Goal: Obtain resource: Download file/media

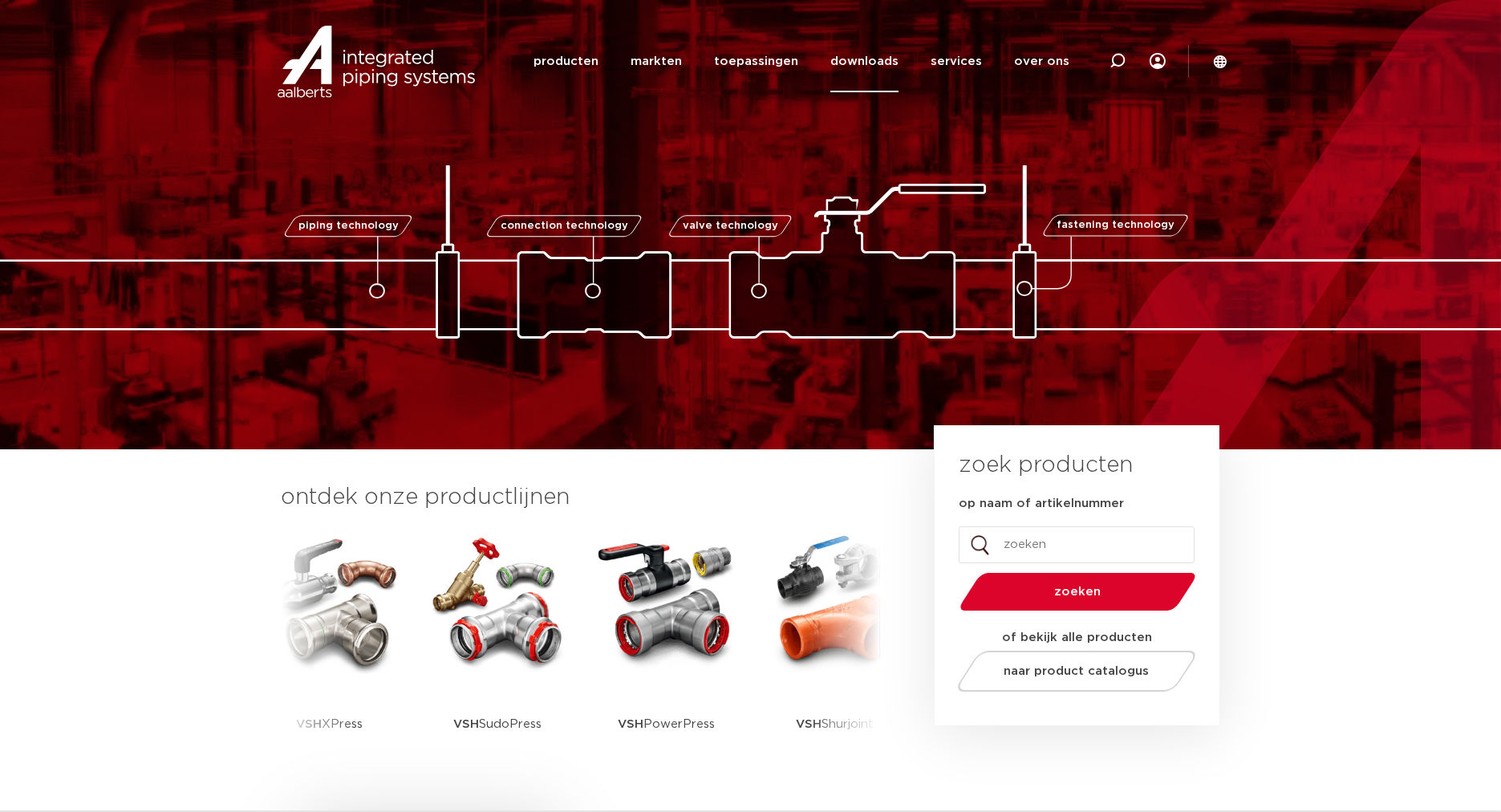
click at [877, 62] on link "downloads" at bounding box center [864, 61] width 68 height 62
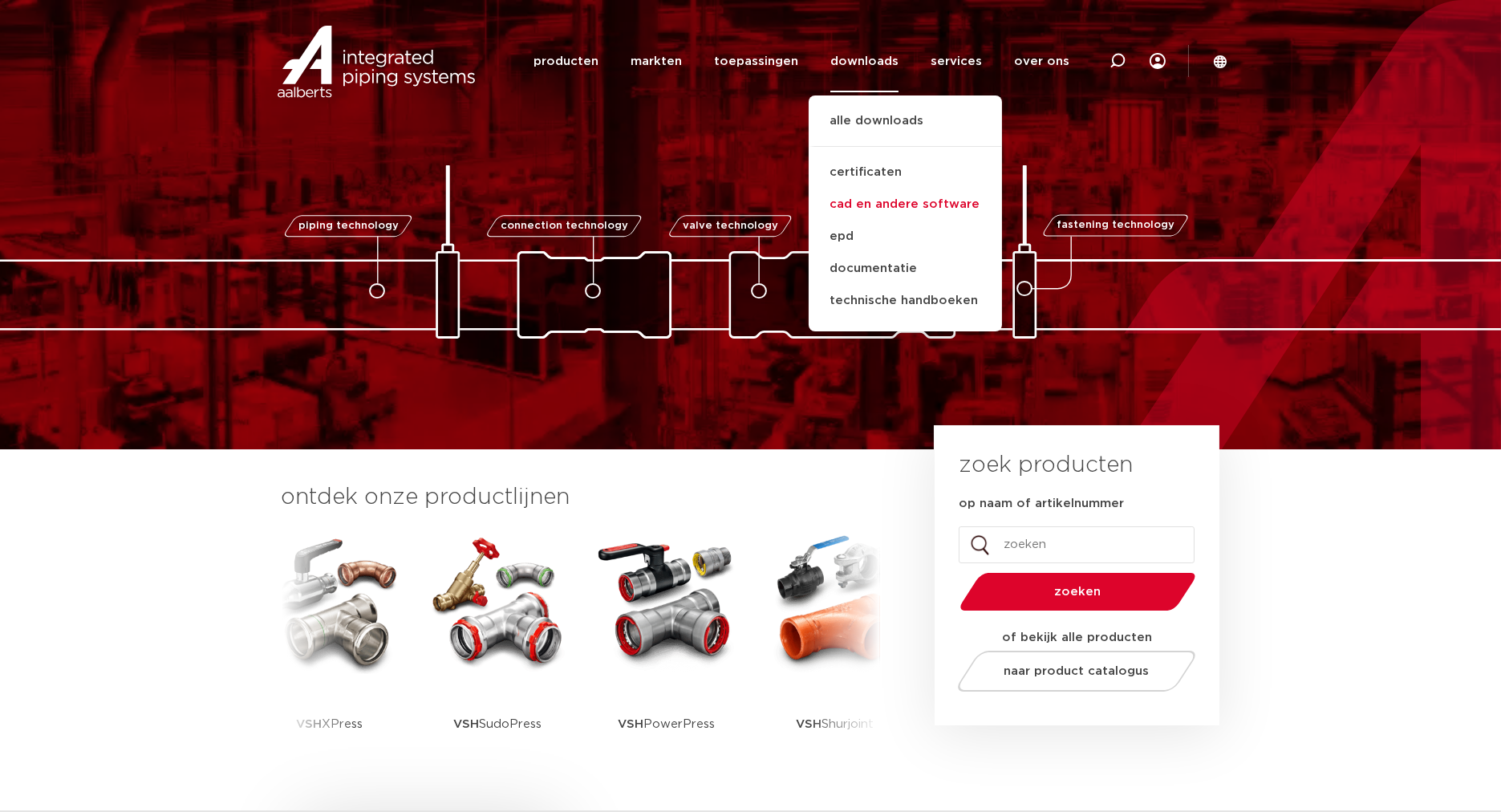
click at [883, 200] on link "cad en andere software" at bounding box center [905, 204] width 193 height 32
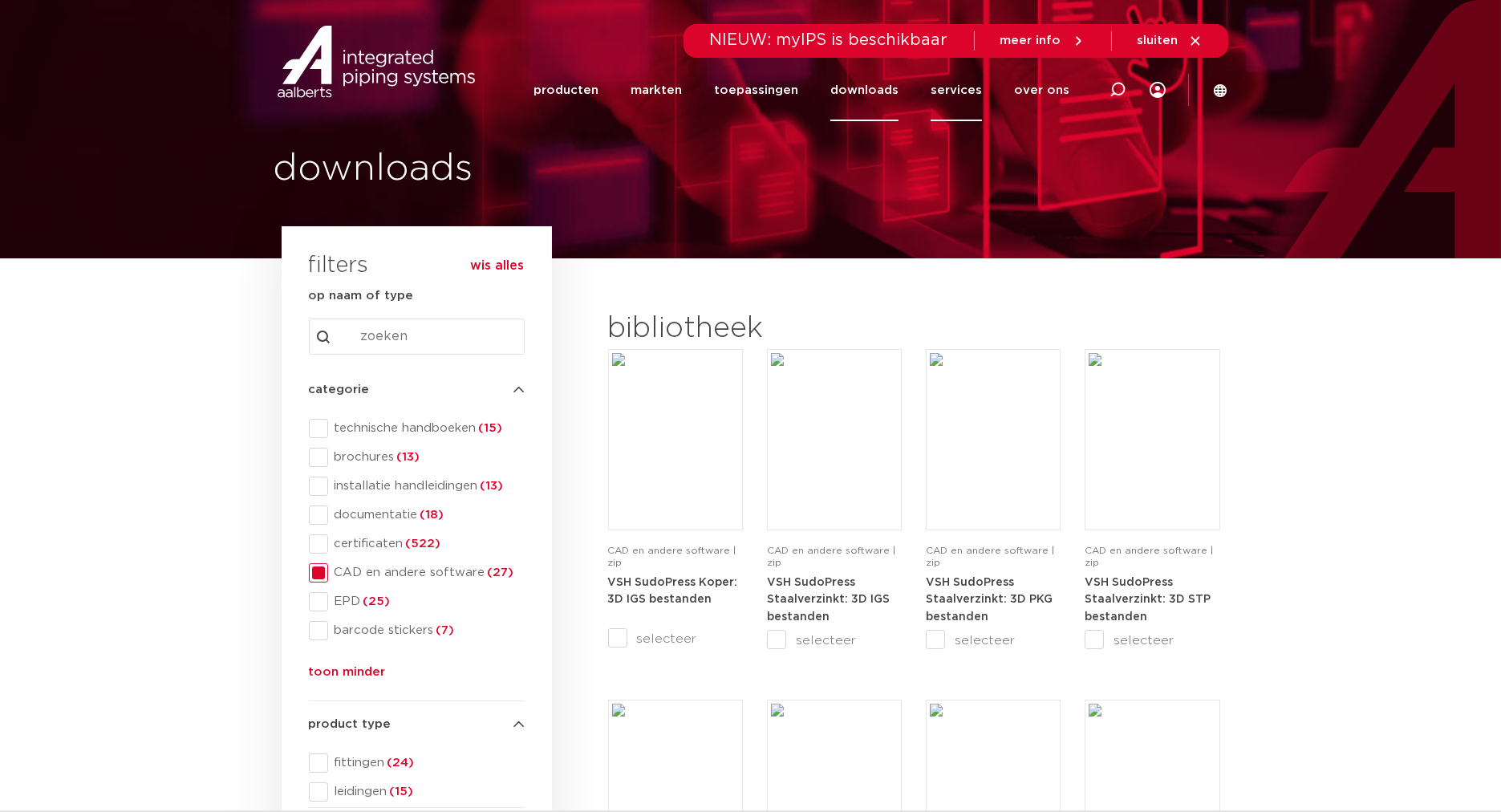
click at [961, 93] on link "services" at bounding box center [956, 90] width 51 height 62
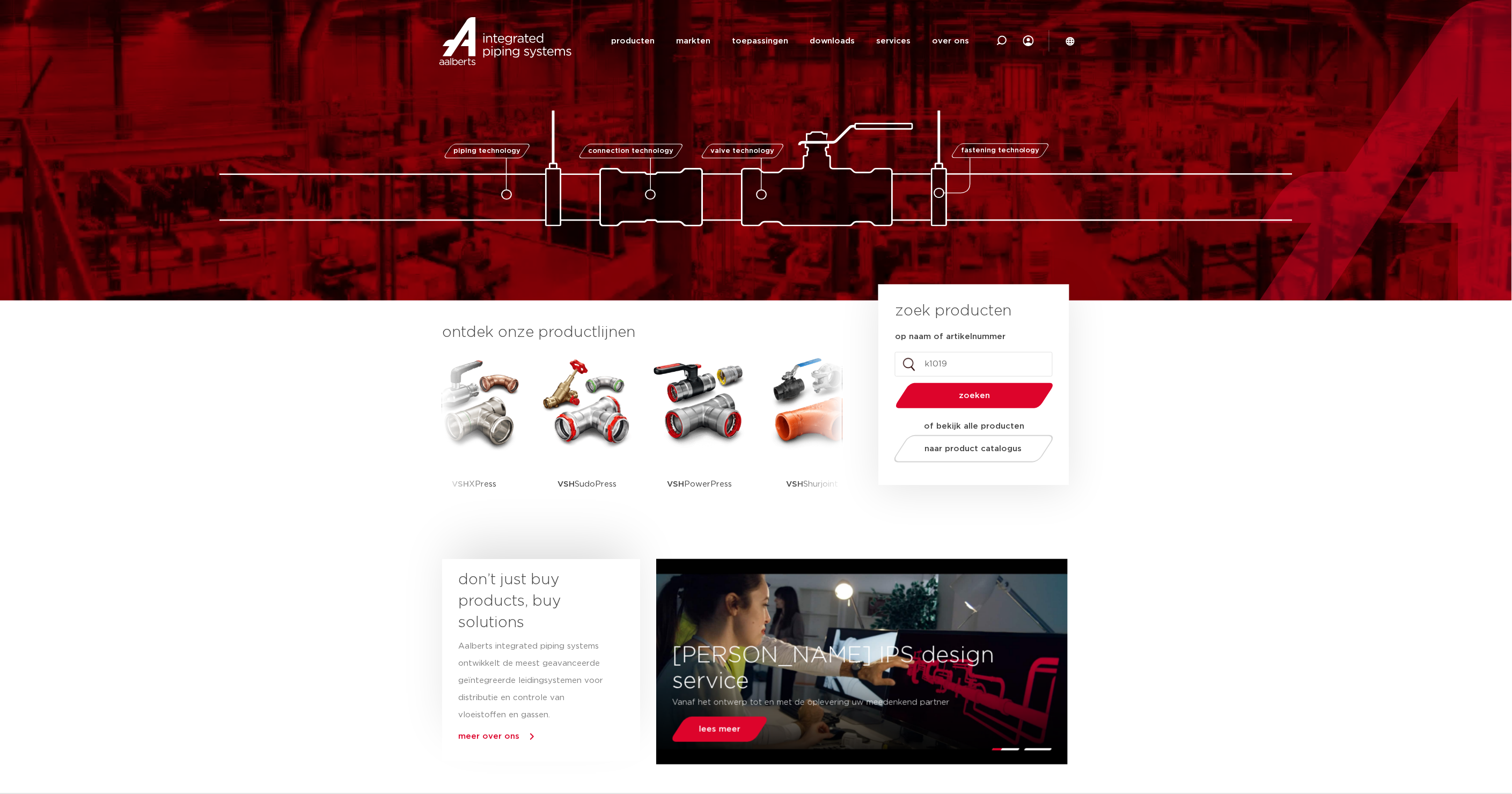
type input "k1019"
click at [891, 382] on button "zoeken" at bounding box center [974, 395] width 166 height 27
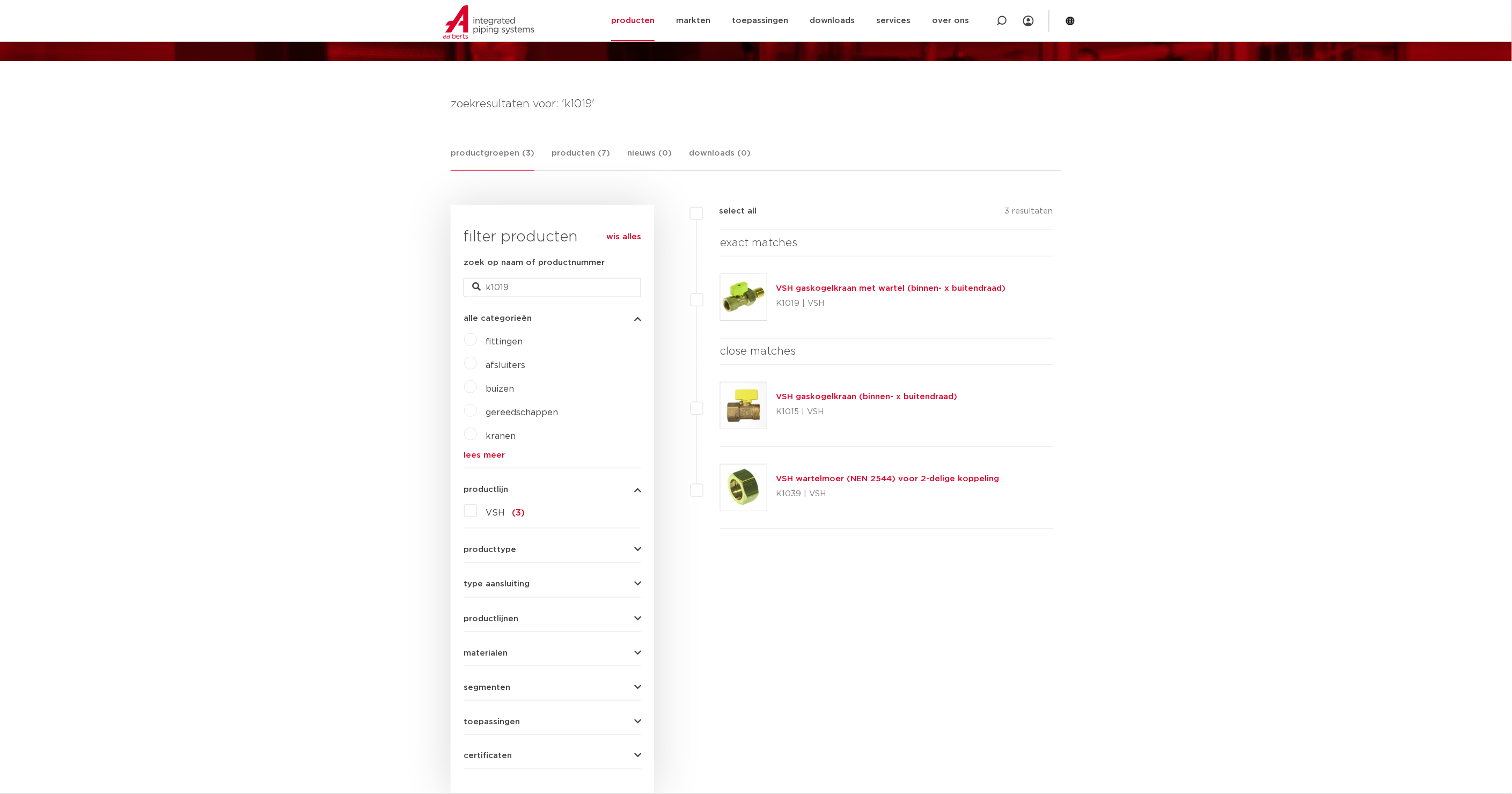
scroll to position [138, 0]
